Goal: Transaction & Acquisition: Purchase product/service

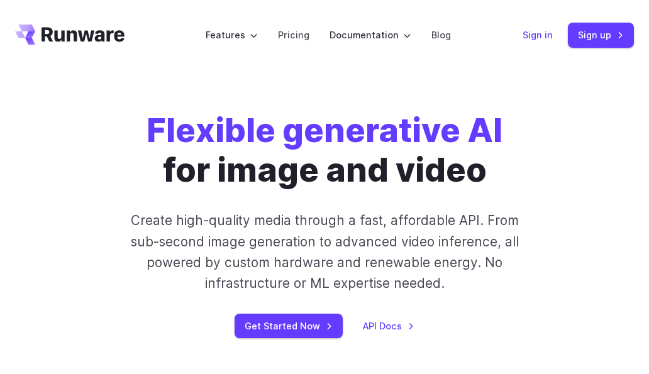
click at [547, 36] on link "Sign in" at bounding box center [537, 35] width 30 height 14
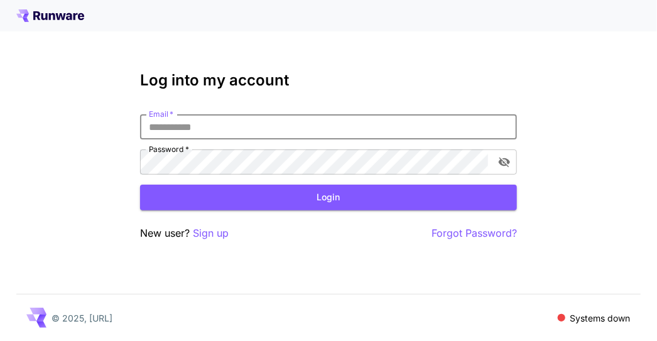
click at [320, 123] on input "Email   *" at bounding box center [328, 126] width 377 height 25
click at [251, 132] on input "Email   *" at bounding box center [328, 126] width 377 height 25
type input "**********"
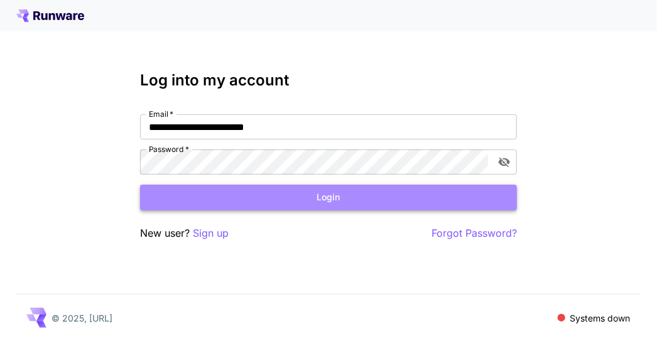
click at [273, 195] on button "Login" at bounding box center [328, 198] width 377 height 26
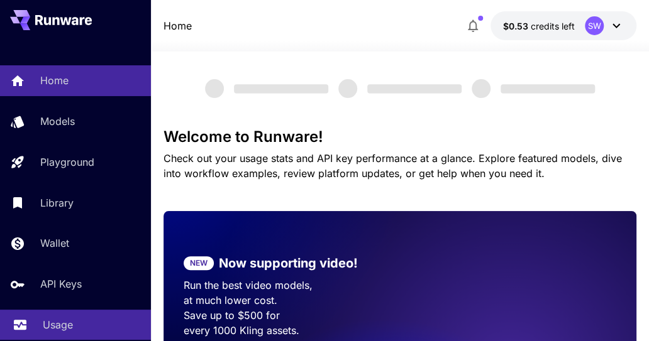
click at [73, 324] on div "Usage" at bounding box center [92, 324] width 98 height 15
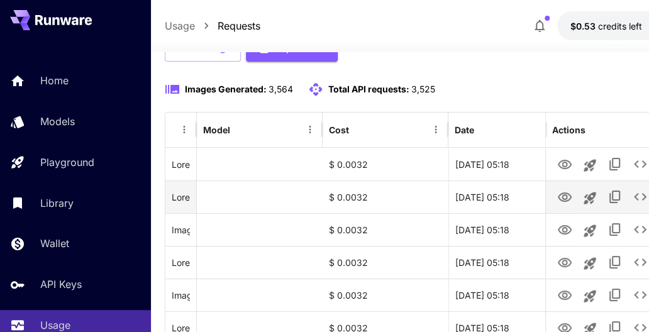
scroll to position [146, 1]
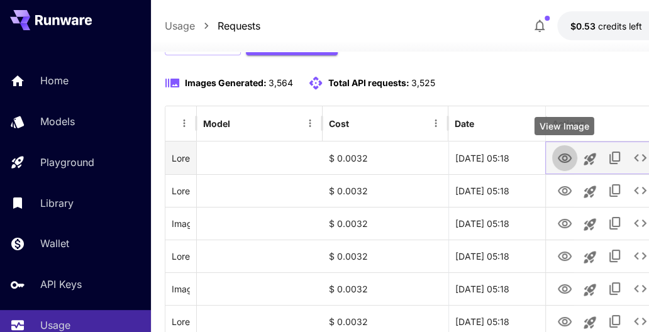
click at [565, 155] on icon "View Image" at bounding box center [564, 157] width 14 height 9
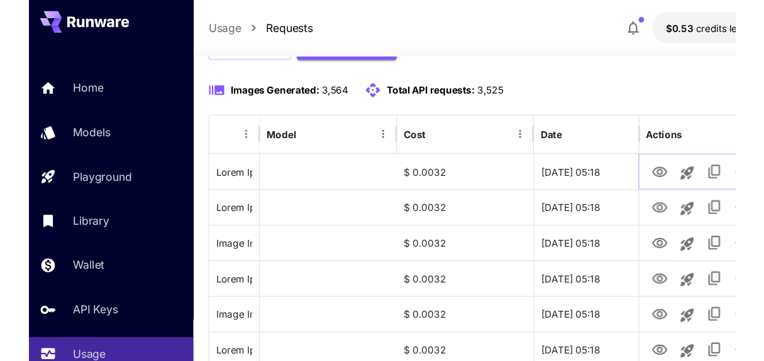
scroll to position [146, 0]
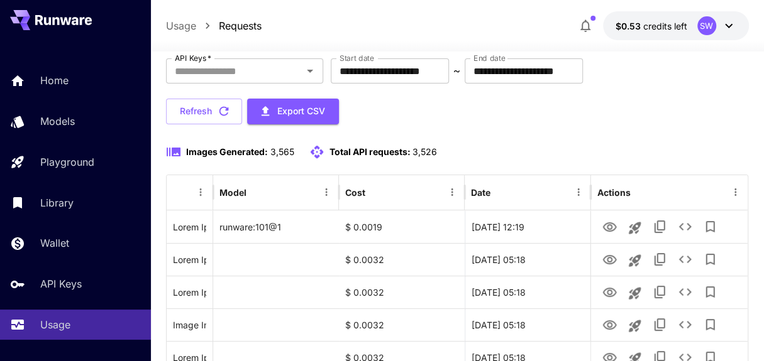
scroll to position [82, 0]
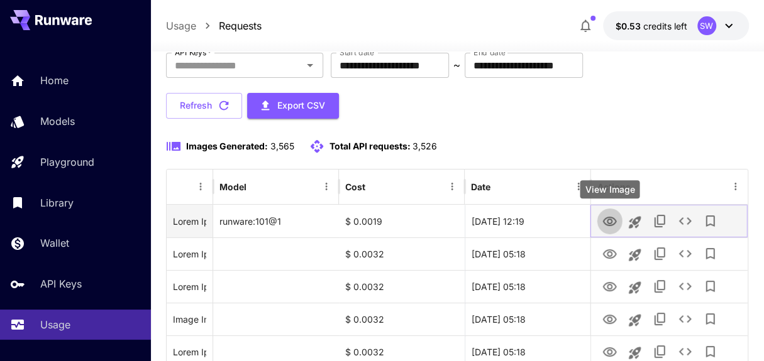
click at [608, 217] on icon "View Image" at bounding box center [609, 221] width 15 height 15
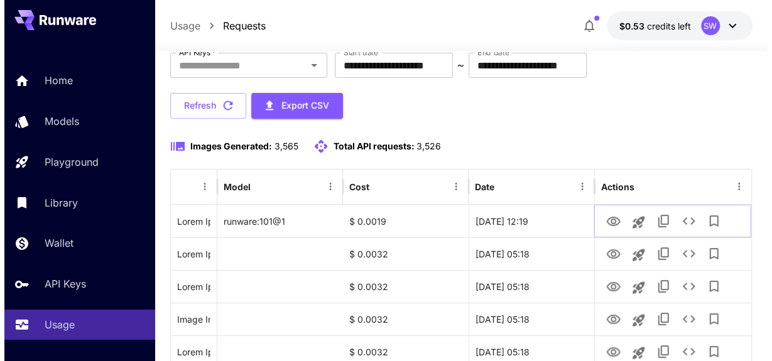
scroll to position [0, 0]
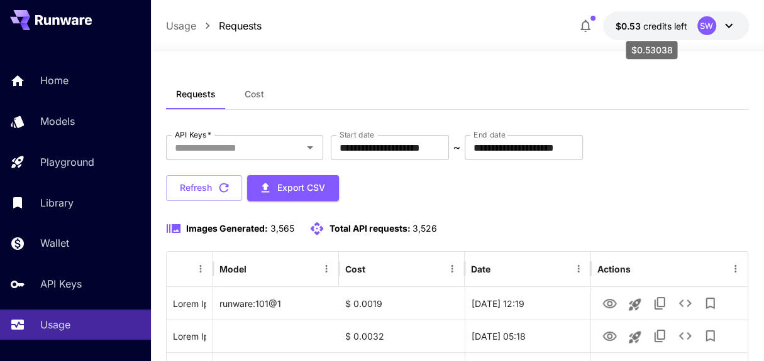
click at [649, 21] on span "credits left" at bounding box center [665, 26] width 44 height 11
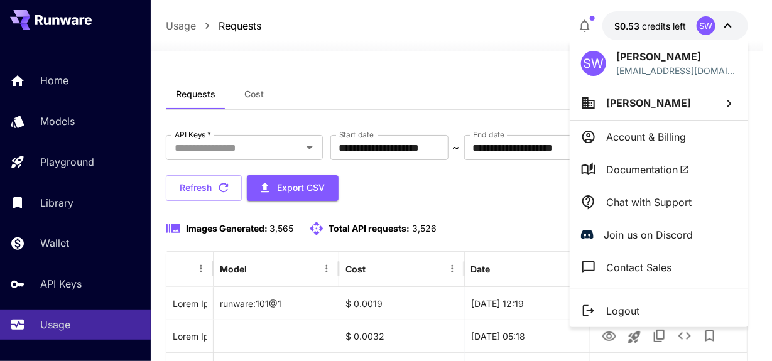
click at [644, 21] on div at bounding box center [386, 180] width 772 height 361
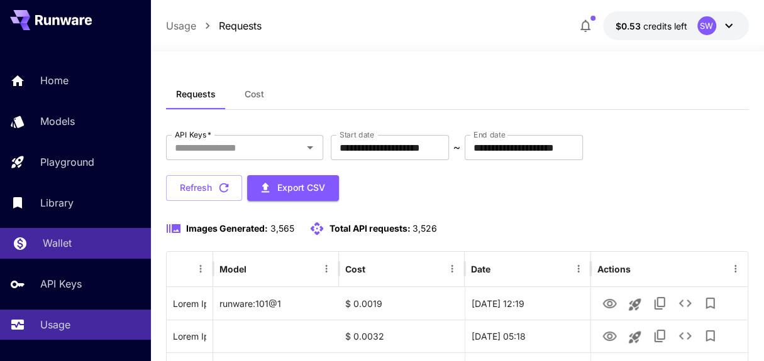
click at [45, 248] on p "Wallet" at bounding box center [57, 243] width 29 height 15
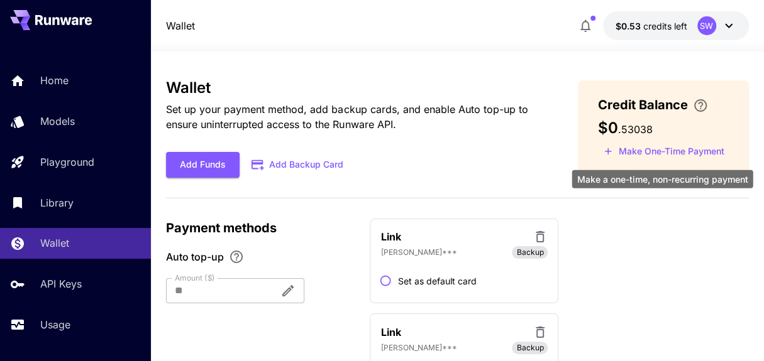
click at [653, 148] on button "Make One-Time Payment" at bounding box center [664, 151] width 132 height 19
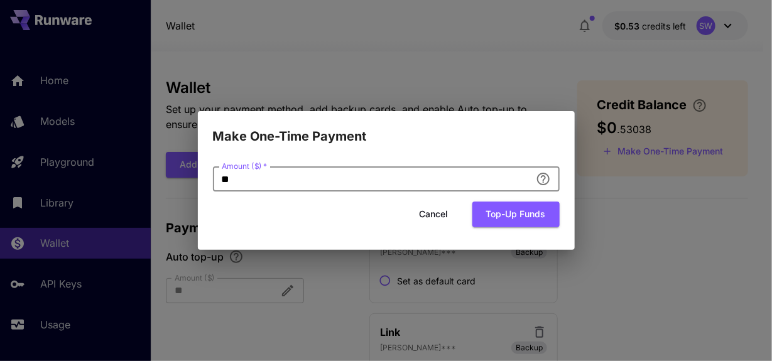
click at [423, 184] on input "**" at bounding box center [372, 179] width 318 height 25
click at [501, 211] on button "Top-up funds" at bounding box center [516, 215] width 87 height 26
